Goal: Transaction & Acquisition: Purchase product/service

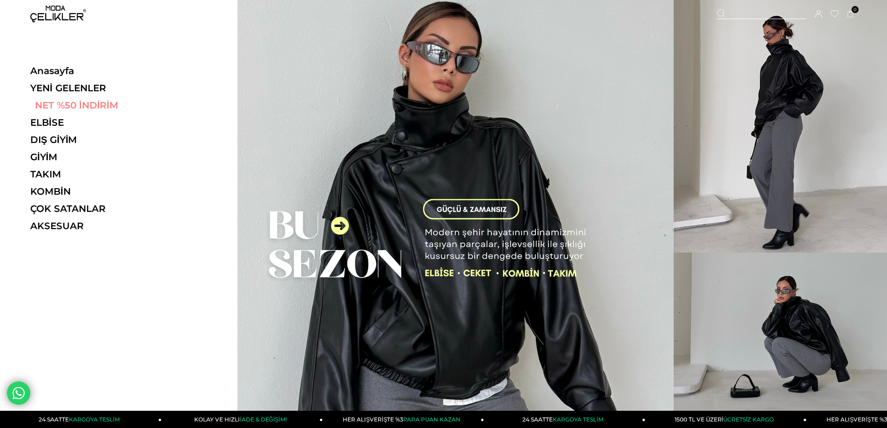
click at [90, 108] on link "NET %50 İNDİRİM" at bounding box center [94, 105] width 128 height 11
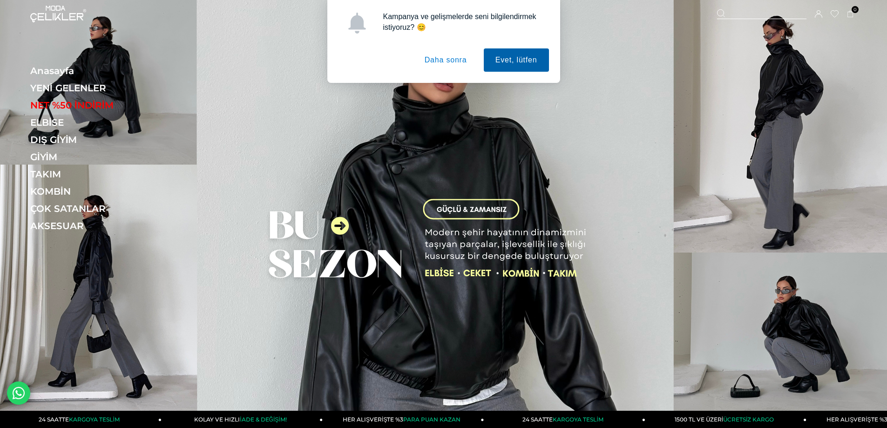
click at [507, 58] on button "Evet, lütfen" at bounding box center [516, 59] width 65 height 23
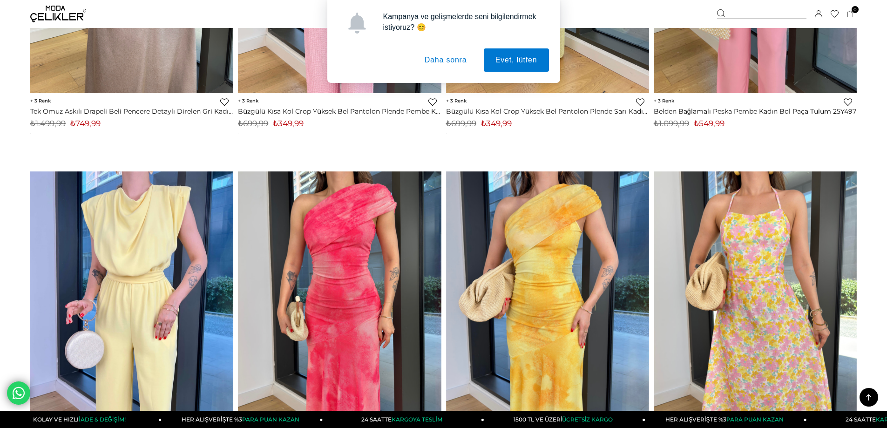
scroll to position [1674, 0]
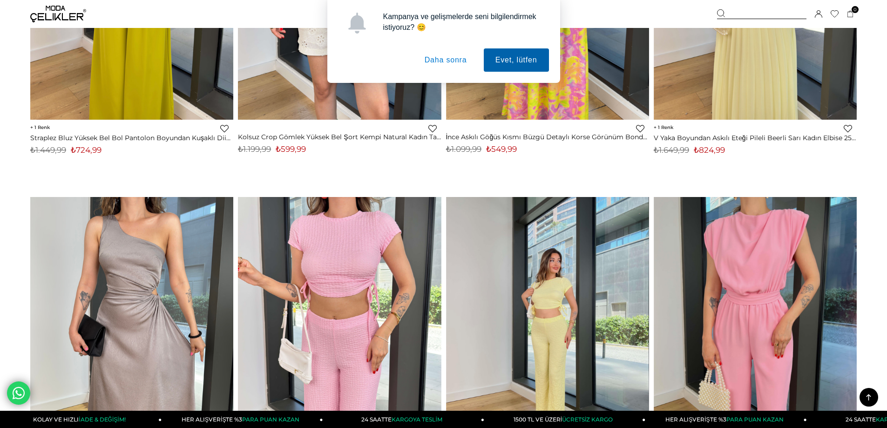
click at [507, 55] on button "Evet, lütfen" at bounding box center [516, 59] width 65 height 23
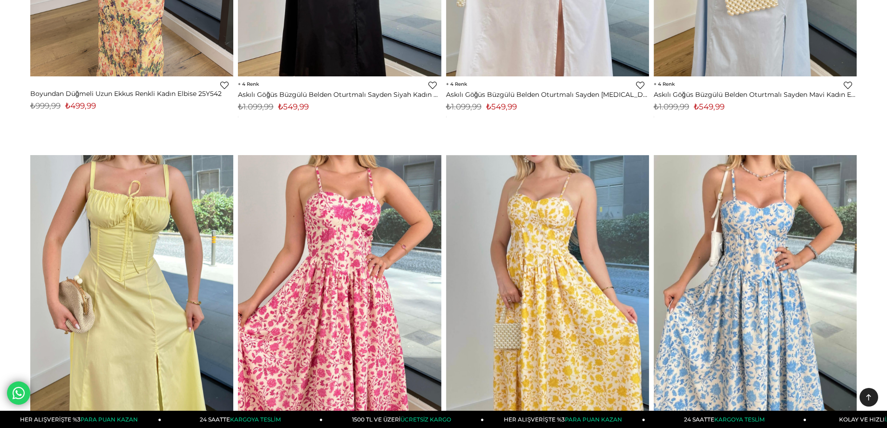
scroll to position [0, 0]
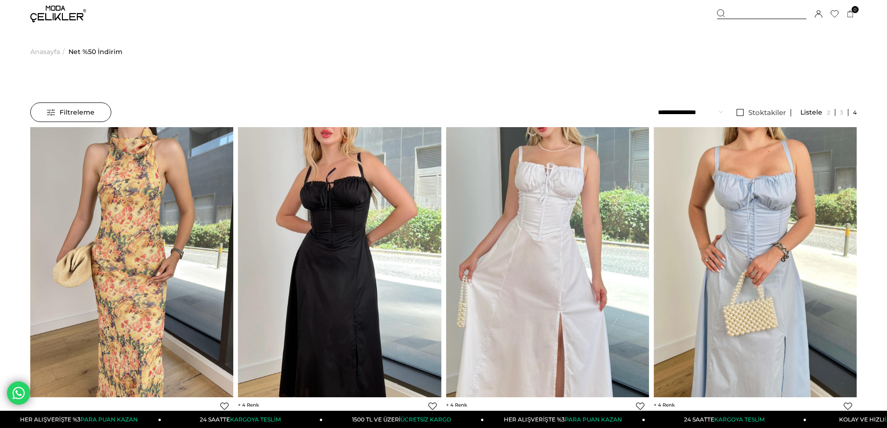
click at [73, 13] on img at bounding box center [58, 14] width 56 height 17
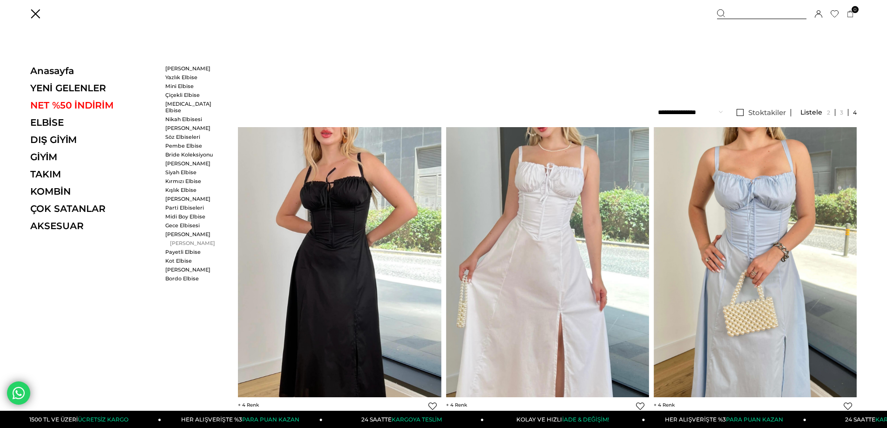
click at [187, 240] on link "[PERSON_NAME]" at bounding box center [192, 243] width 54 height 7
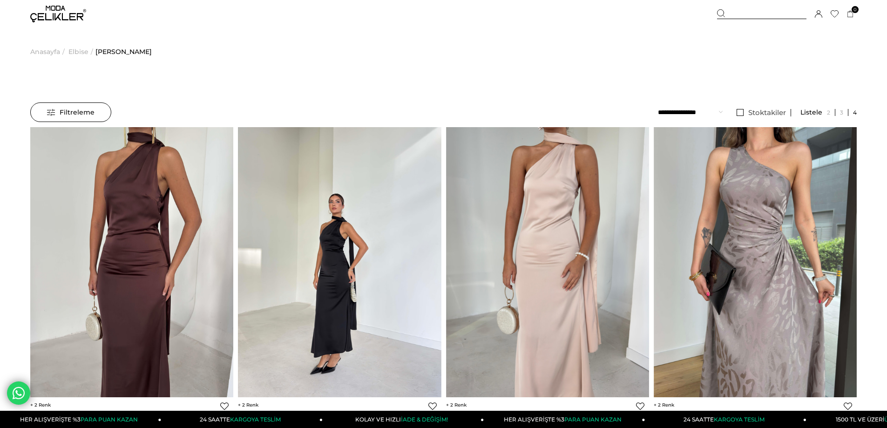
click at [739, 108] on li "Stoktakiler" at bounding box center [761, 112] width 59 height 20
click at [741, 112] on link "Stoktakiler" at bounding box center [761, 112] width 59 height 7
click at [81, 52] on span "Elbise" at bounding box center [78, 52] width 20 height 48
click at [74, 52] on span "Elbise" at bounding box center [78, 52] width 20 height 48
click at [41, 19] on img at bounding box center [58, 14] width 56 height 17
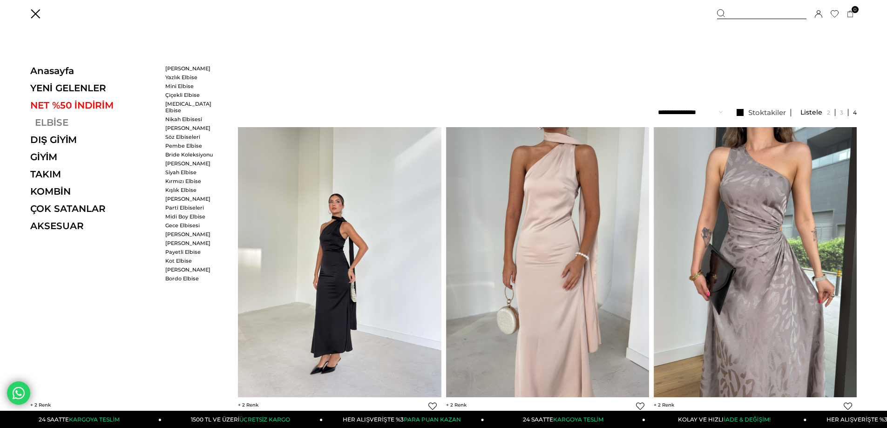
click at [52, 125] on link "ELBİSE" at bounding box center [94, 122] width 128 height 11
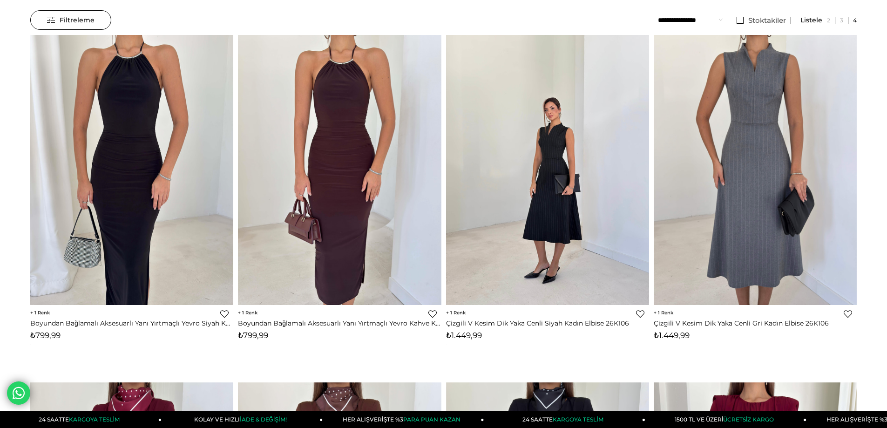
scroll to position [93, 0]
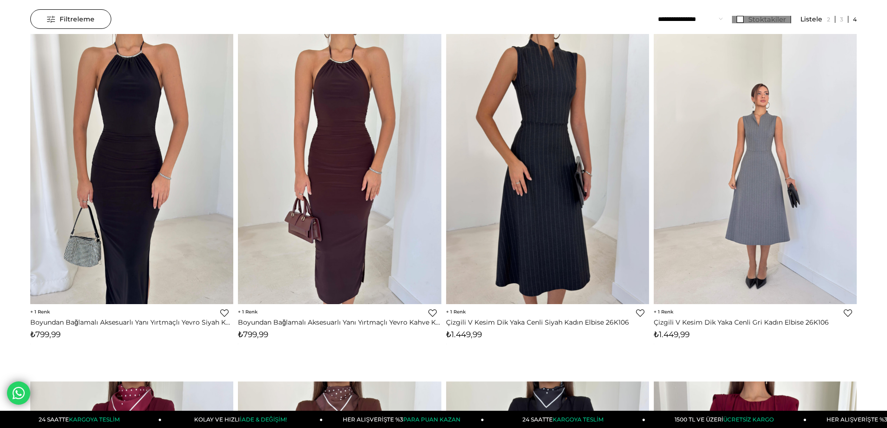
click at [756, 17] on span "Stoktakiler" at bounding box center [768, 19] width 38 height 9
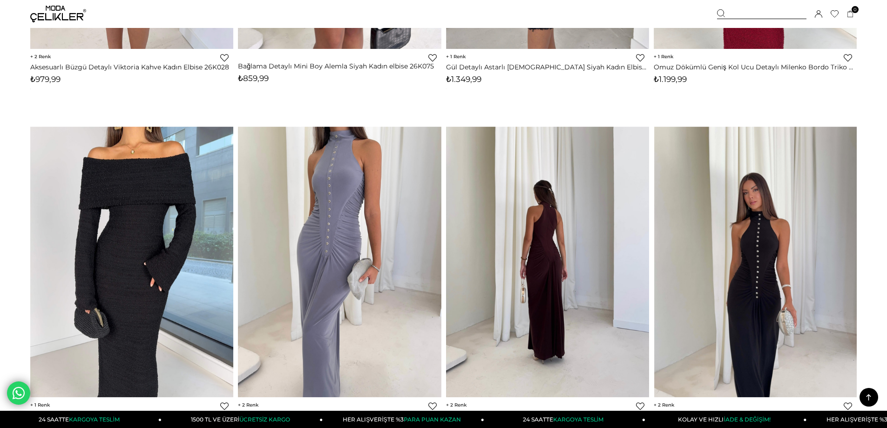
scroll to position [6103, 0]
